Goal: Check status: Check status

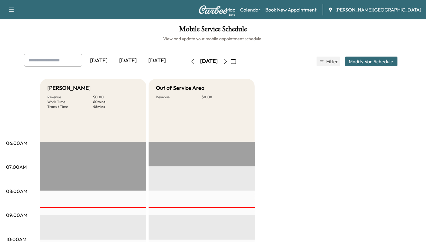
click at [188, 61] on button "button" at bounding box center [193, 62] width 10 height 10
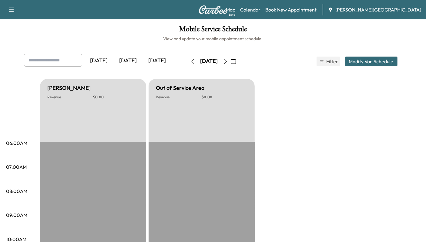
click at [190, 61] on icon "button" at bounding box center [192, 61] width 5 height 5
click at [188, 61] on button "button" at bounding box center [193, 62] width 10 height 10
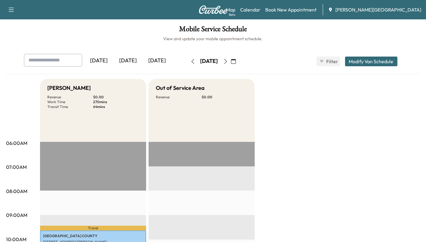
click at [190, 62] on icon "button" at bounding box center [192, 61] width 5 height 5
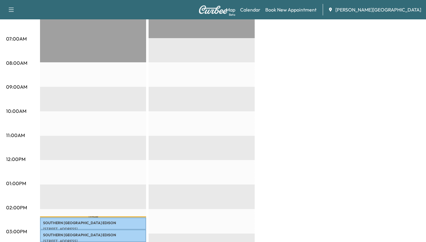
scroll to position [28, 0]
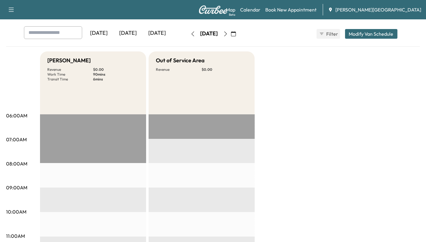
click at [200, 36] on div "[DATE]" at bounding box center [209, 34] width 18 height 8
click at [188, 34] on button "button" at bounding box center [193, 34] width 10 height 10
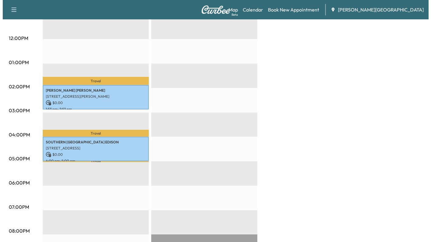
scroll to position [297, 0]
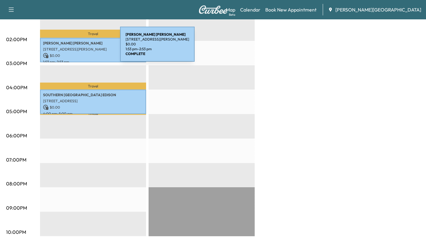
click at [75, 48] on p "[STREET_ADDRESS][PERSON_NAME]" at bounding box center [93, 49] width 100 height 5
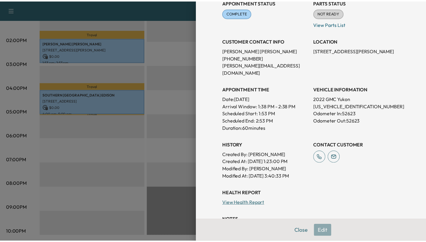
scroll to position [0, 0]
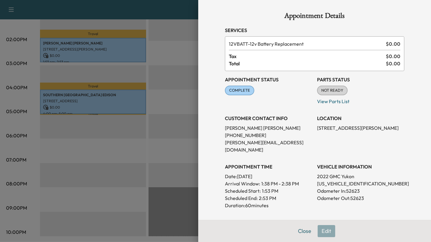
click at [305, 232] on div "Appointment Details Services 12VBATT - 12v Battery Replacement $ 0.00 Tax $ 0.0…" at bounding box center [315, 184] width 194 height 368
click at [298, 231] on button "Close" at bounding box center [304, 231] width 21 height 12
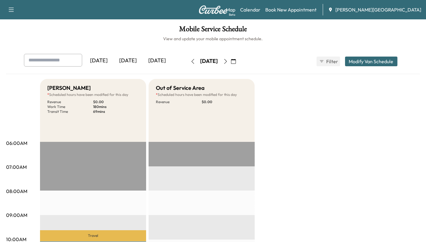
click at [188, 60] on button "button" at bounding box center [193, 62] width 10 height 10
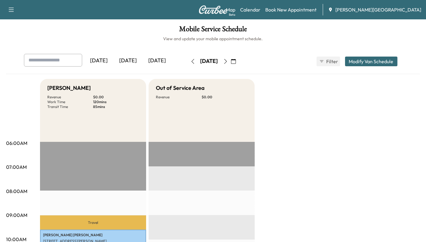
drag, startPoint x: 188, startPoint y: 55, endPoint x: 174, endPoint y: 62, distance: 16.1
click at [188, 55] on div "[DATE] September 2025 S M T W T F S 31 1 2 3 4 5 6 7 8 9 10 11 12 13 14 15 16 1…" at bounding box center [213, 61] width 51 height 19
click at [190, 62] on icon "button" at bounding box center [192, 61] width 5 height 5
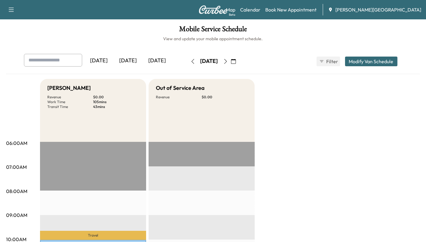
click at [190, 61] on icon "button" at bounding box center [192, 61] width 5 height 5
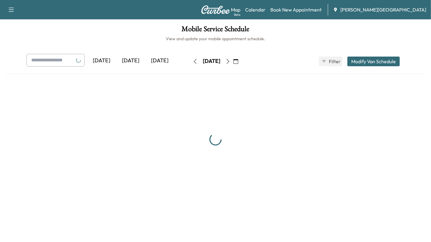
click at [193, 61] on icon "button" at bounding box center [195, 61] width 5 height 5
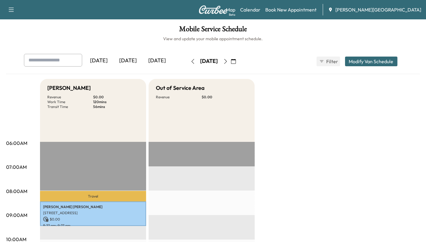
click at [188, 60] on button "button" at bounding box center [193, 62] width 10 height 10
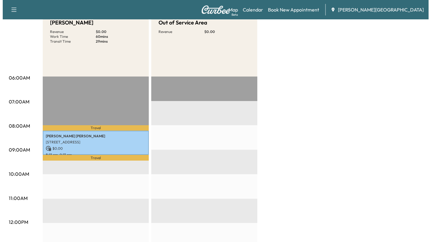
scroll to position [67, 0]
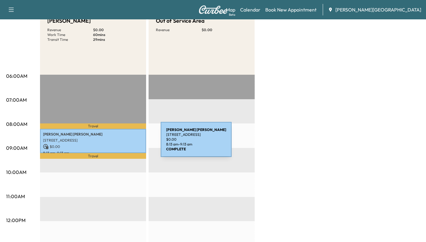
click at [115, 144] on p "$ 0.00" at bounding box center [93, 146] width 100 height 5
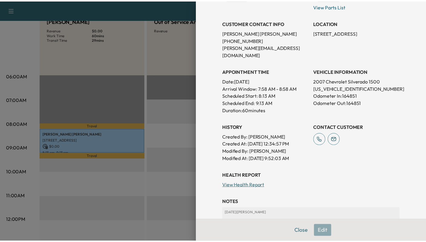
scroll to position [134, 0]
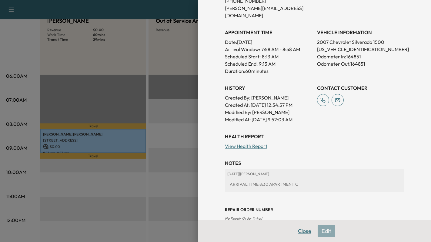
click at [294, 229] on button "Close" at bounding box center [304, 231] width 21 height 12
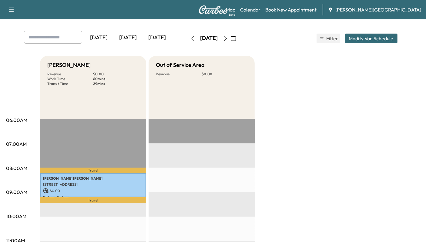
scroll to position [0, 0]
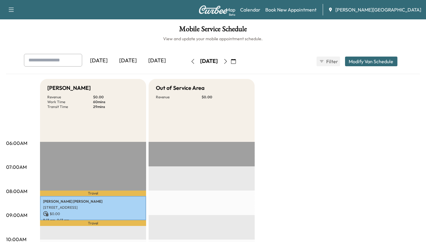
click at [165, 67] on div "[DATE]" at bounding box center [157, 61] width 29 height 14
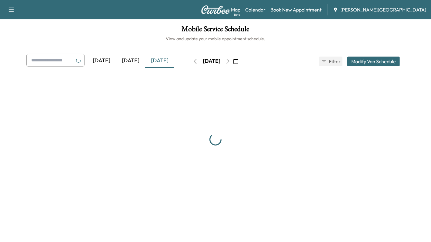
click at [190, 64] on button "button" at bounding box center [195, 62] width 10 height 10
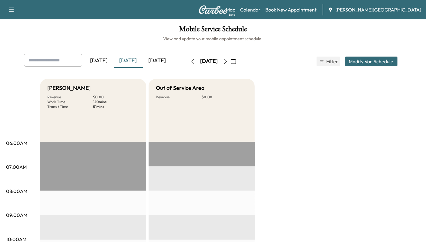
click at [190, 61] on icon "button" at bounding box center [192, 61] width 5 height 5
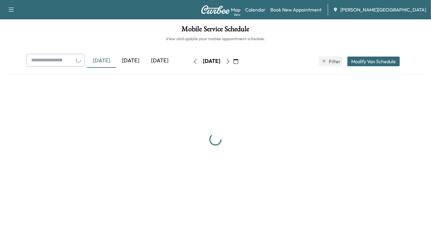
click at [193, 61] on icon "button" at bounding box center [195, 61] width 5 height 5
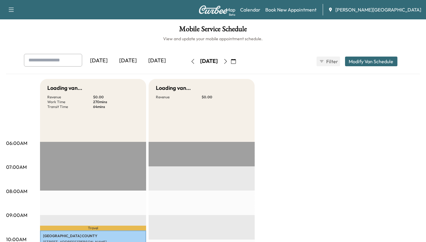
click at [191, 61] on icon "button" at bounding box center [192, 61] width 3 height 5
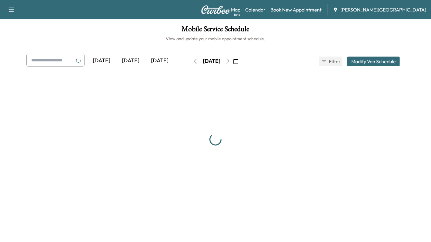
click at [193, 61] on icon "button" at bounding box center [195, 61] width 5 height 5
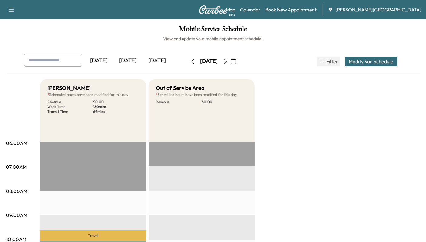
click at [188, 64] on div "[DATE]" at bounding box center [209, 62] width 43 height 10
click at [188, 64] on button "button" at bounding box center [193, 62] width 10 height 10
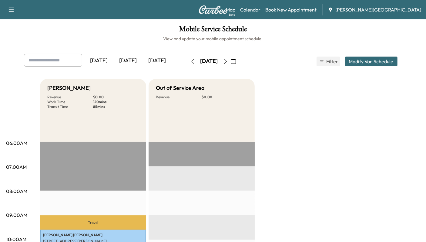
click at [190, 61] on icon "button" at bounding box center [192, 61] width 5 height 5
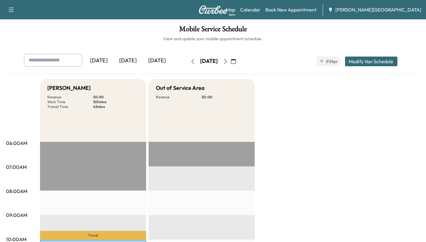
click at [188, 61] on button "button" at bounding box center [193, 62] width 10 height 10
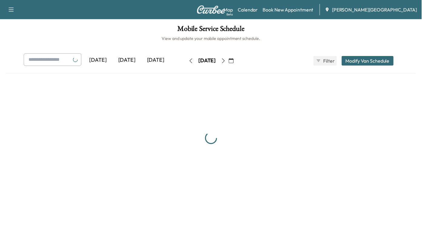
click at [188, 61] on button "button" at bounding box center [193, 62] width 10 height 10
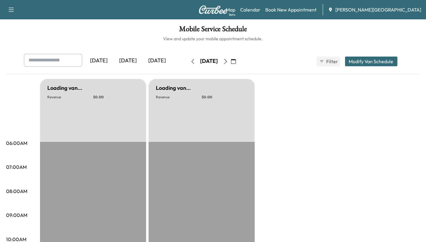
click at [188, 61] on div "[DATE]" at bounding box center [209, 62] width 43 height 10
click at [188, 61] on button "button" at bounding box center [193, 62] width 10 height 10
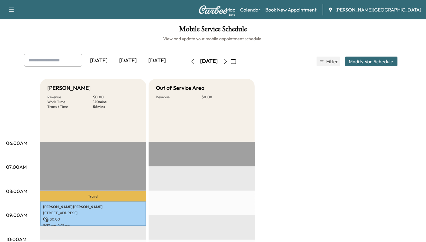
click at [190, 61] on icon "button" at bounding box center [192, 61] width 5 height 5
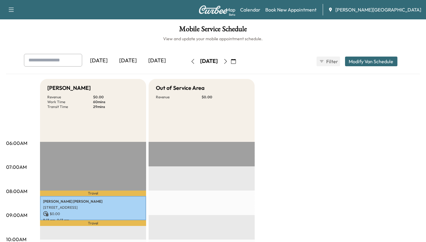
click at [188, 61] on button "button" at bounding box center [193, 62] width 10 height 10
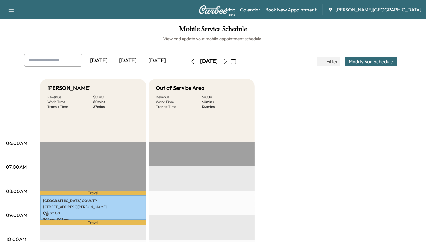
click at [188, 61] on button "button" at bounding box center [193, 62] width 10 height 10
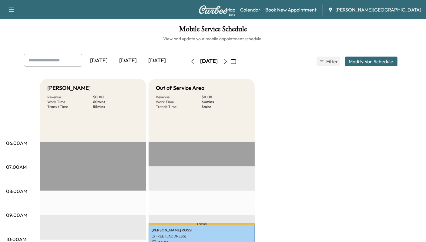
click at [190, 62] on icon "button" at bounding box center [192, 61] width 5 height 5
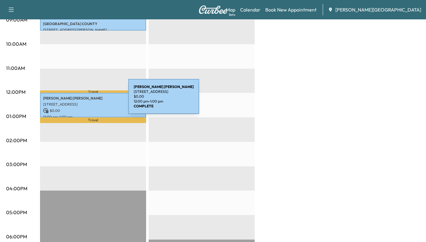
click at [83, 102] on p "[STREET_ADDRESS]" at bounding box center [93, 104] width 100 height 5
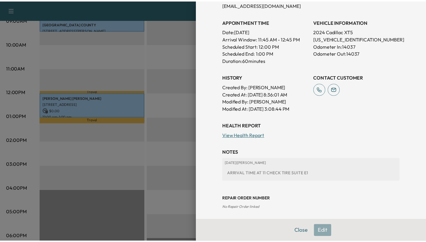
scroll to position [140, 0]
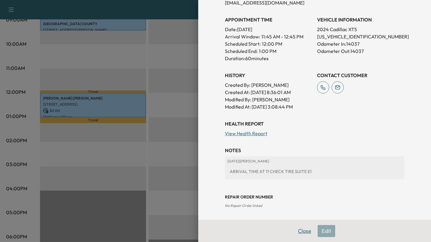
click at [302, 229] on button "Close" at bounding box center [304, 231] width 21 height 12
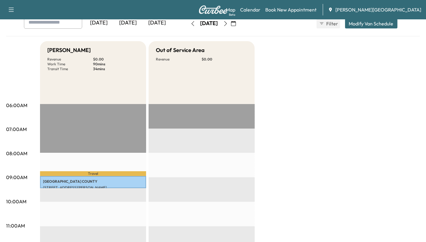
scroll to position [0, 0]
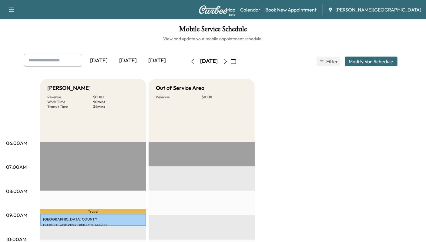
click at [188, 62] on button "button" at bounding box center [193, 62] width 10 height 10
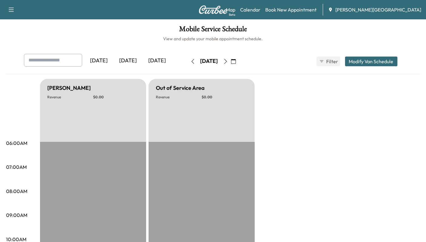
click at [188, 62] on button "button" at bounding box center [193, 62] width 10 height 10
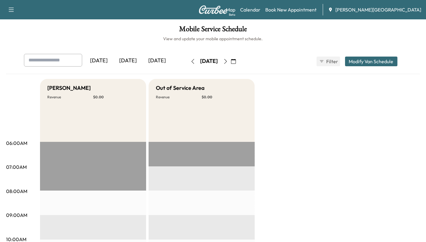
click at [188, 58] on button "button" at bounding box center [193, 62] width 10 height 10
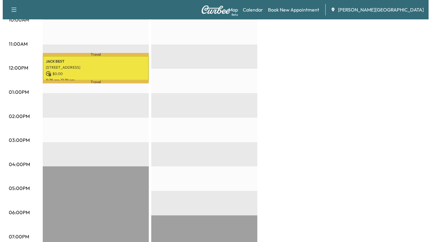
scroll to position [162, 0]
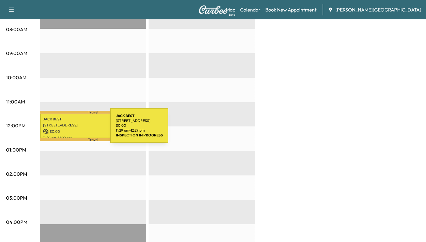
click at [65, 129] on p "$ 0.00" at bounding box center [93, 131] width 100 height 5
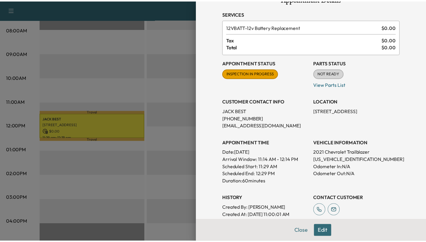
scroll to position [0, 0]
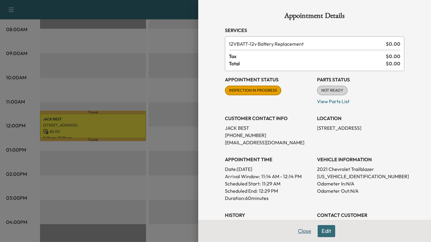
click at [294, 230] on button "Close" at bounding box center [304, 231] width 21 height 12
